Goal: Task Accomplishment & Management: Use online tool/utility

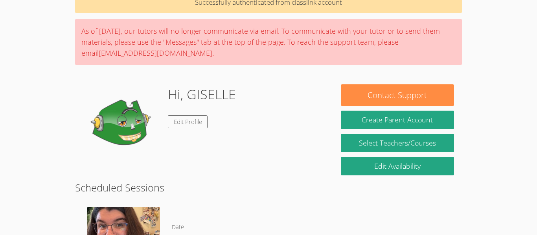
scroll to position [76, 0]
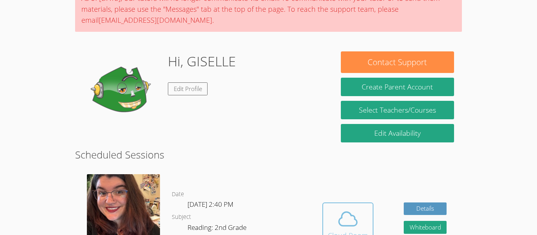
click at [350, 214] on icon at bounding box center [348, 219] width 18 height 14
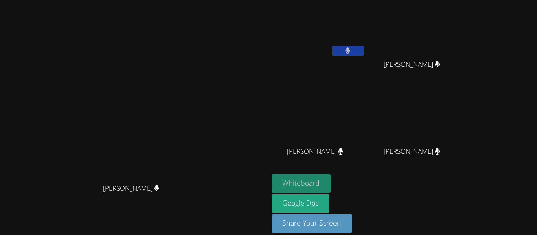
click at [331, 175] on button "Whiteboard" at bounding box center [300, 183] width 59 height 18
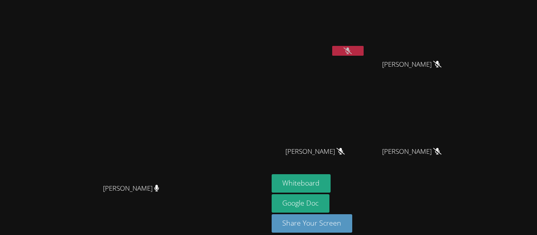
click at [363, 55] on button at bounding box center [347, 51] width 31 height 10
click at [331, 183] on button "Whiteboard" at bounding box center [300, 183] width 59 height 18
